Goal: Navigation & Orientation: Find specific page/section

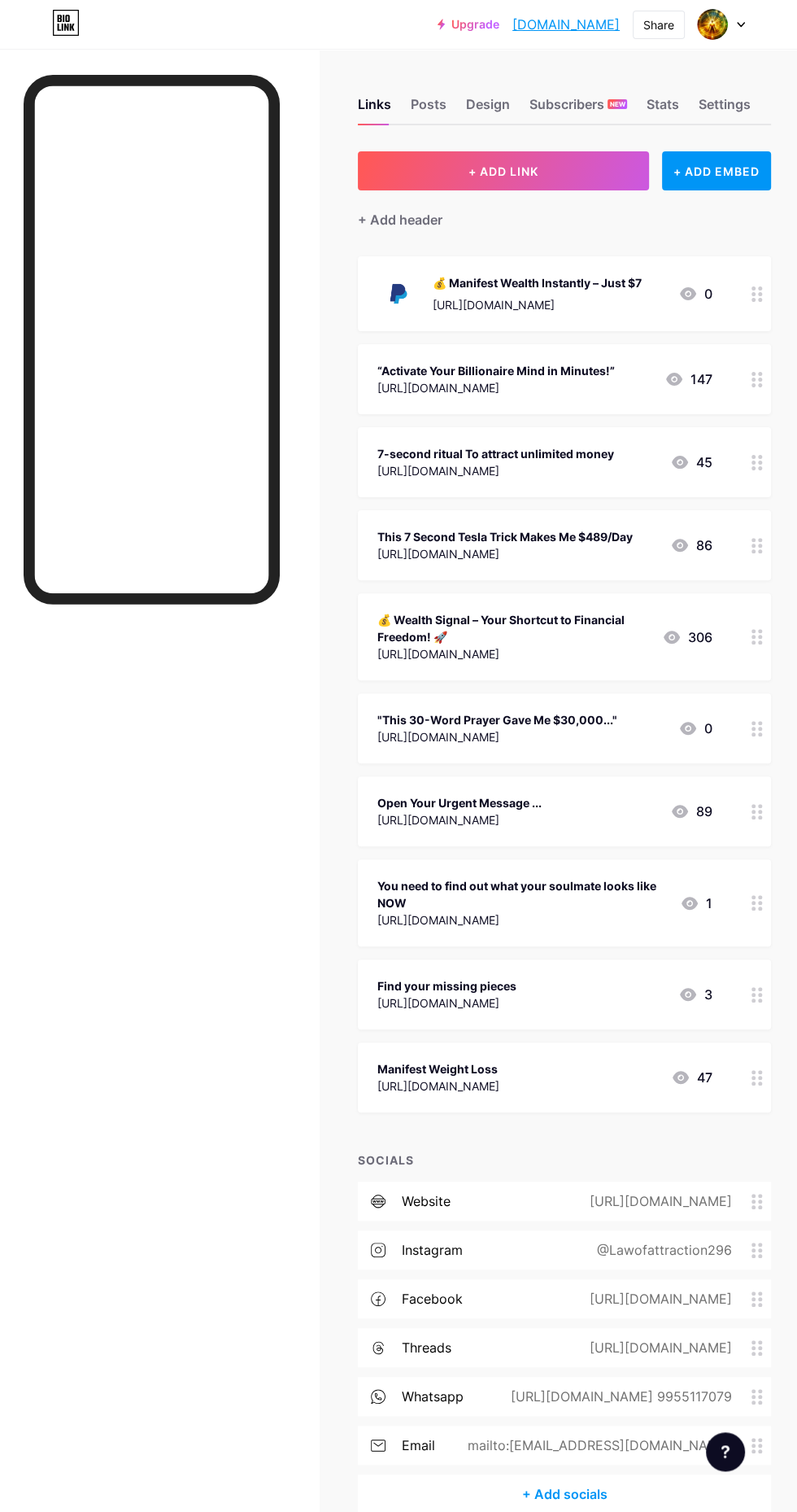
click at [796, 1357] on div "Links Posts Design Subscribers NEW Stats Settings + ADD LINK + ADD EMBED + Add …" at bounding box center [398, 822] width 797 height 1546
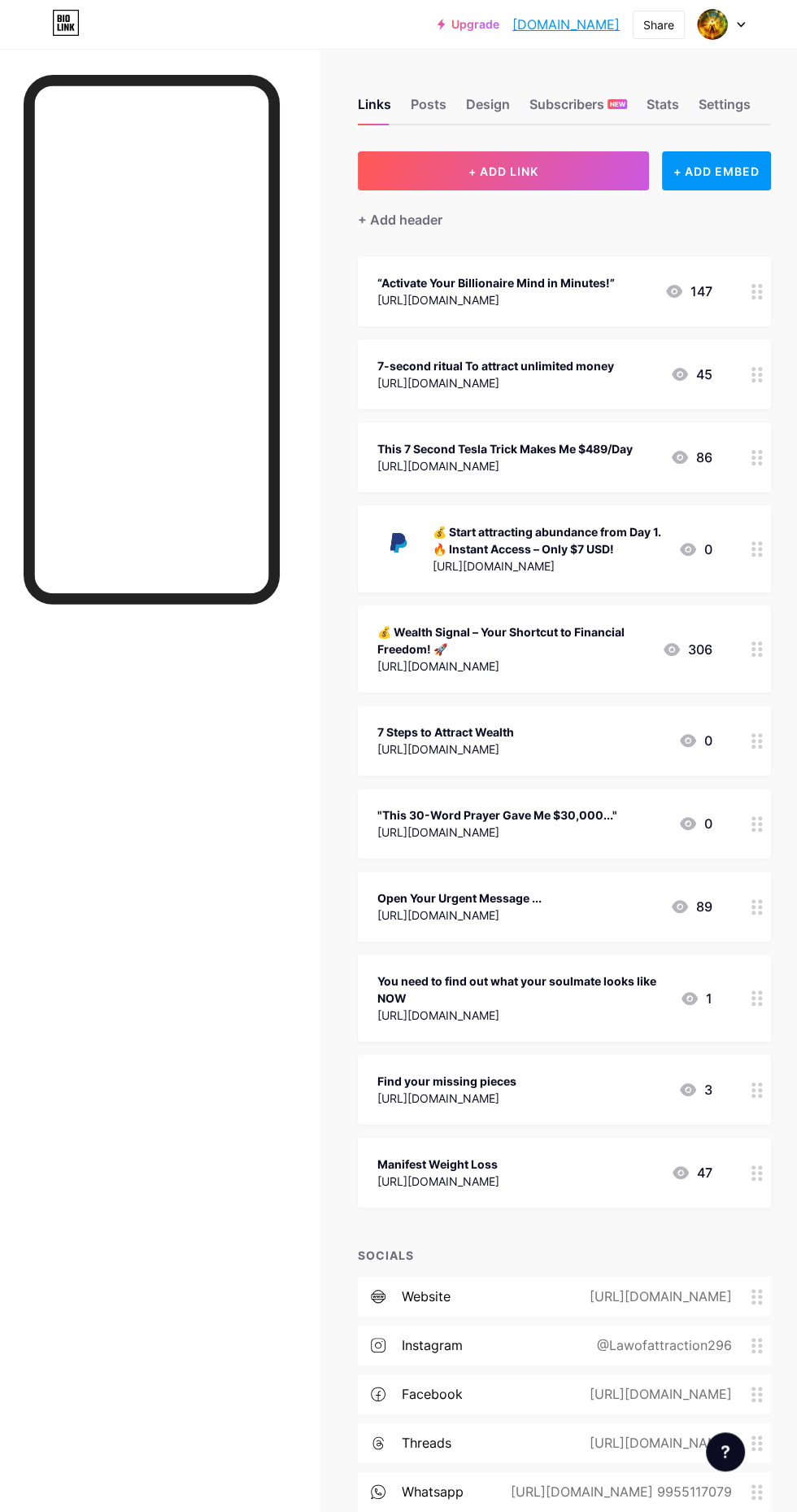
click at [572, 97] on div "Subscribers NEW" at bounding box center [578, 109] width 97 height 29
click at [371, 100] on div "Links" at bounding box center [374, 109] width 33 height 29
